Goal: Check status: Check status

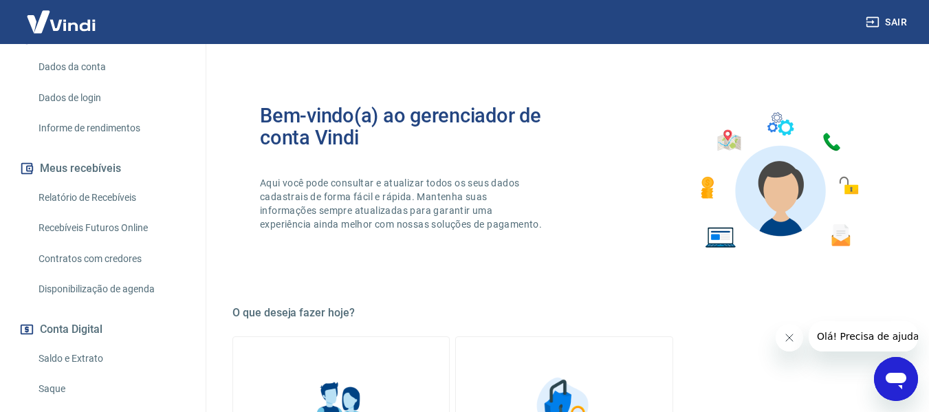
scroll to position [306, 0]
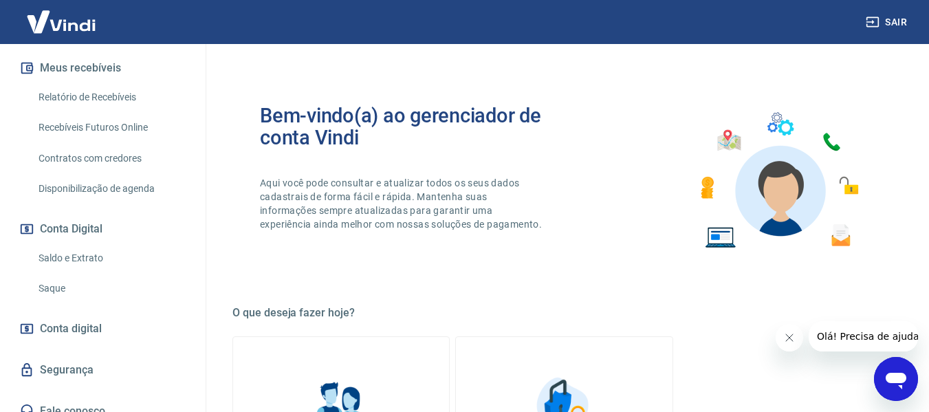
click at [56, 245] on link "Saldo e Extrato" at bounding box center [111, 258] width 156 height 28
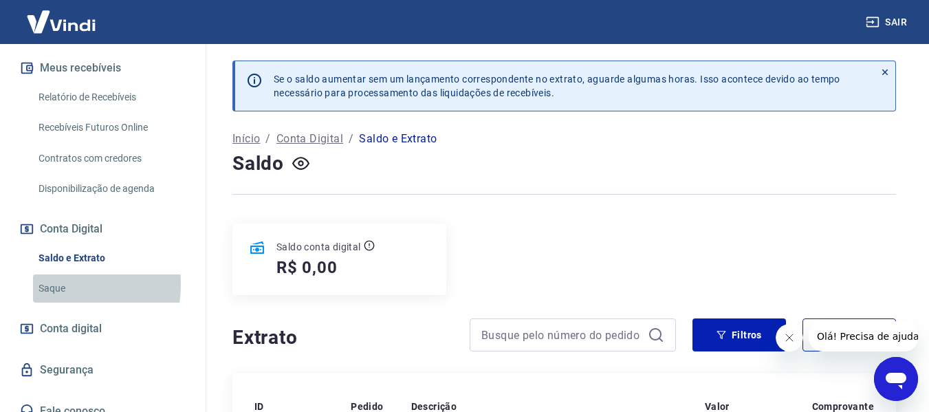
click at [57, 274] on link "Saque" at bounding box center [111, 288] width 156 height 28
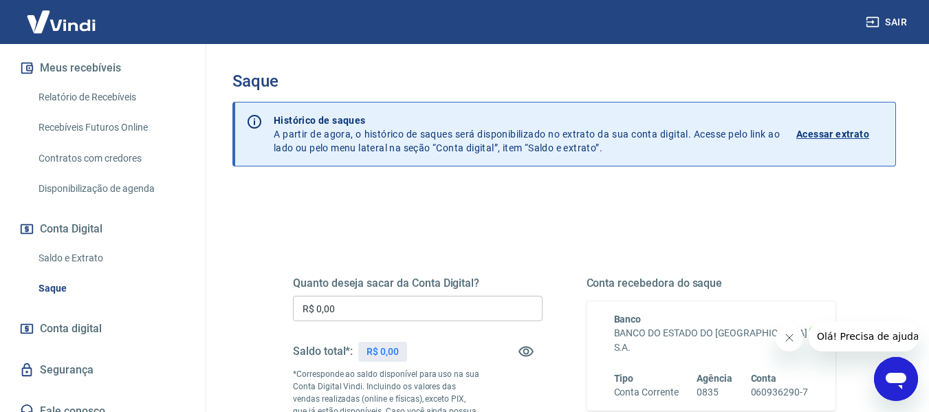
click at [100, 244] on link "Saldo e Extrato" at bounding box center [111, 258] width 156 height 28
